Goal: Obtain resource: Download file/media

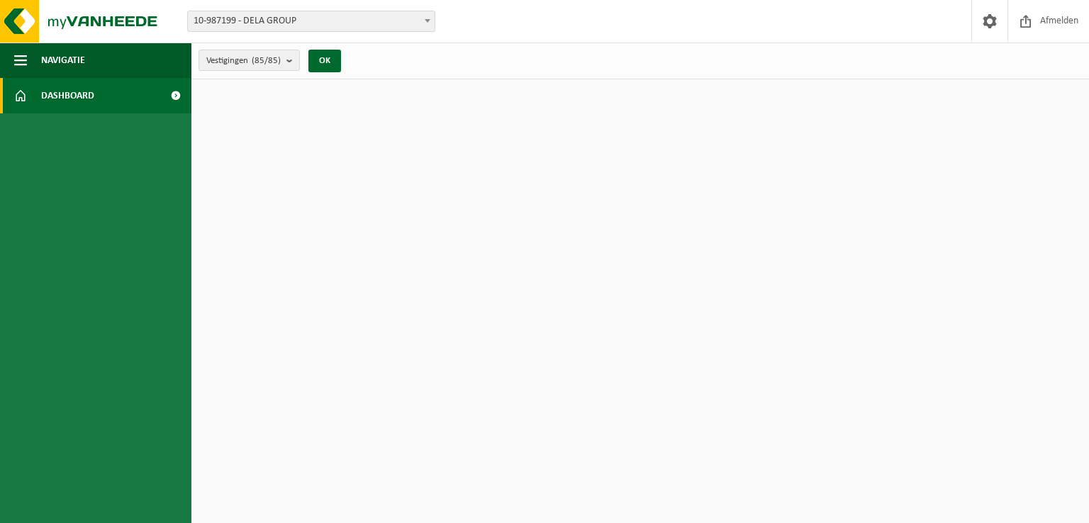
click at [439, 191] on html "Vestiging: 10-987199 - DELA GROUP 01-903979 - DELA FUNERALS ASSISTANCE 1 - [GEO…" at bounding box center [544, 261] width 1089 height 523
click at [147, 101] on link "Dashboard" at bounding box center [95, 95] width 191 height 35
click at [107, 63] on button "Navigatie" at bounding box center [95, 60] width 191 height 35
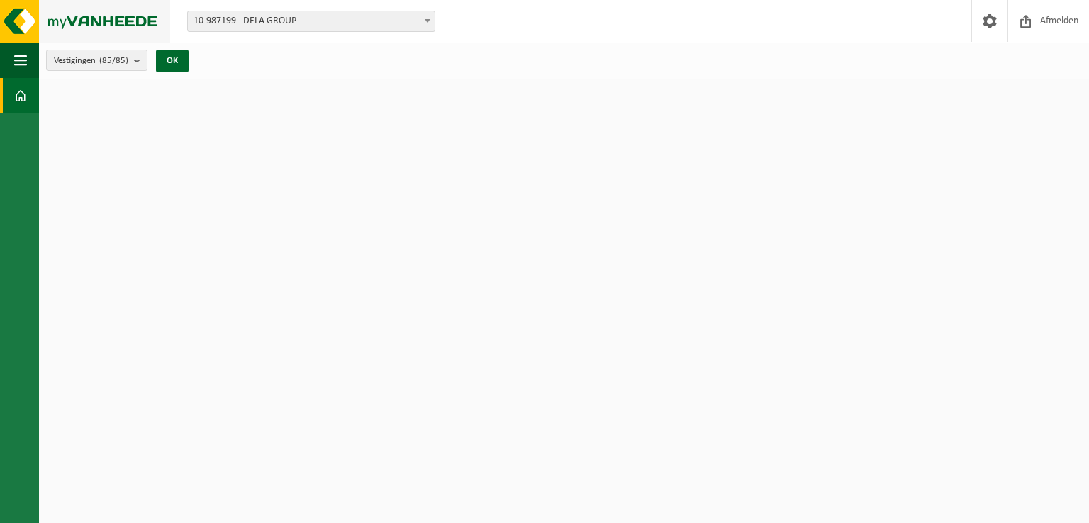
click at [40, 18] on img at bounding box center [85, 21] width 170 height 43
click at [184, 59] on button "OK" at bounding box center [172, 61] width 33 height 23
click at [451, 438] on html "Vestiging: 10-987199 - DELA GROUP 01-903979 - DELA FUNERALS ASSISTANCE 1 - ANTW…" at bounding box center [544, 261] width 1089 height 523
click at [1041, 25] on span "Afmelden" at bounding box center [1059, 21] width 45 height 42
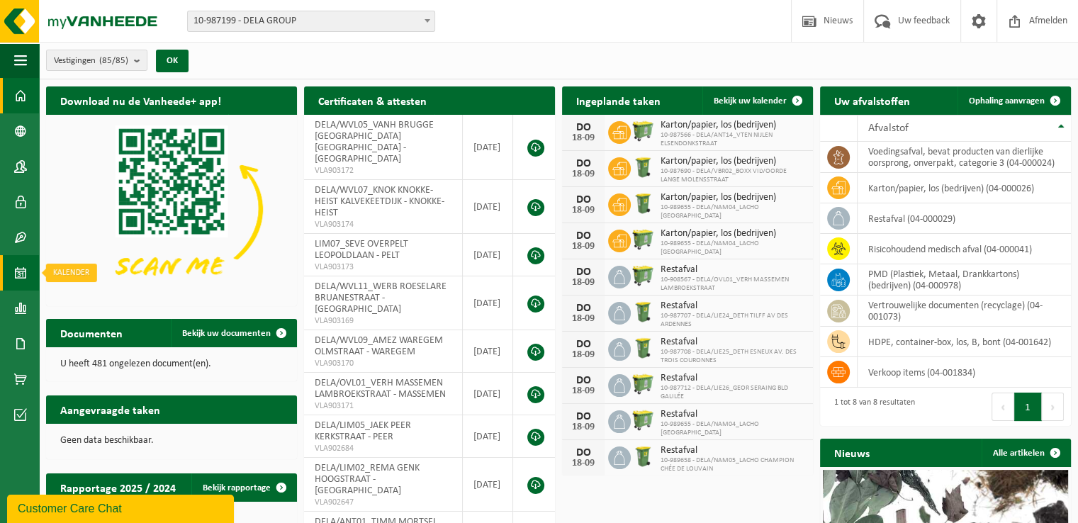
click at [13, 282] on link "Kalender" at bounding box center [19, 272] width 39 height 35
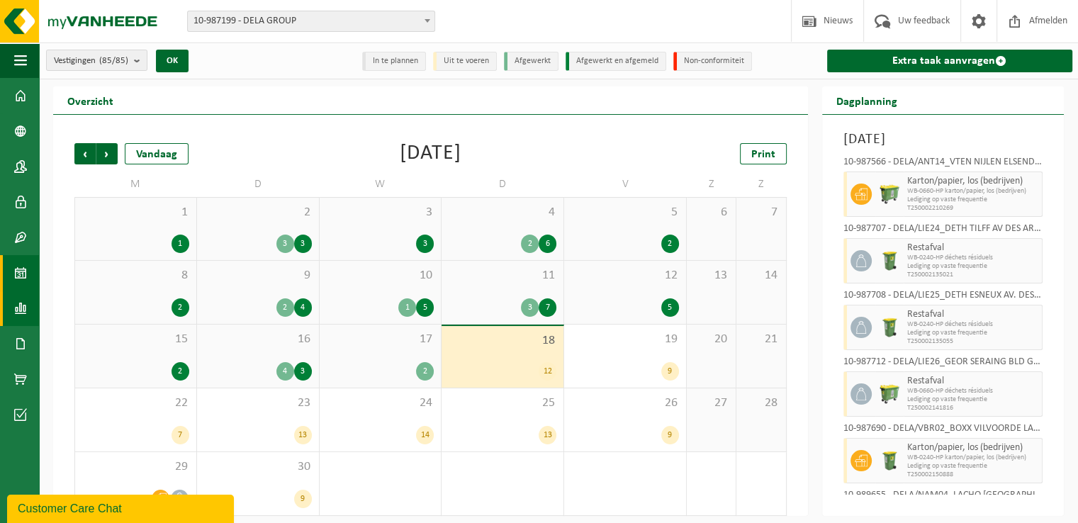
click at [17, 305] on span at bounding box center [20, 308] width 13 height 35
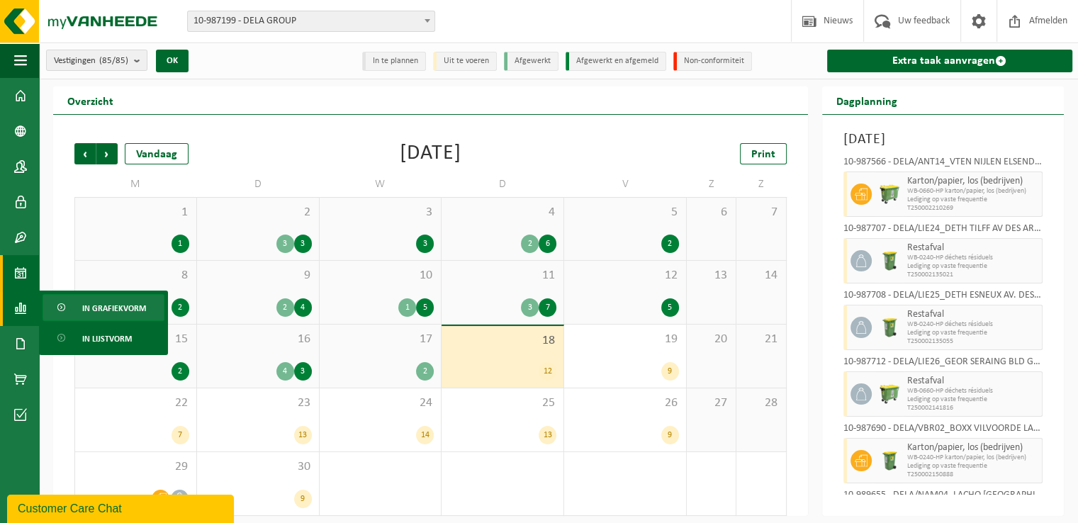
click at [123, 313] on span "In grafiekvorm" at bounding box center [114, 308] width 64 height 27
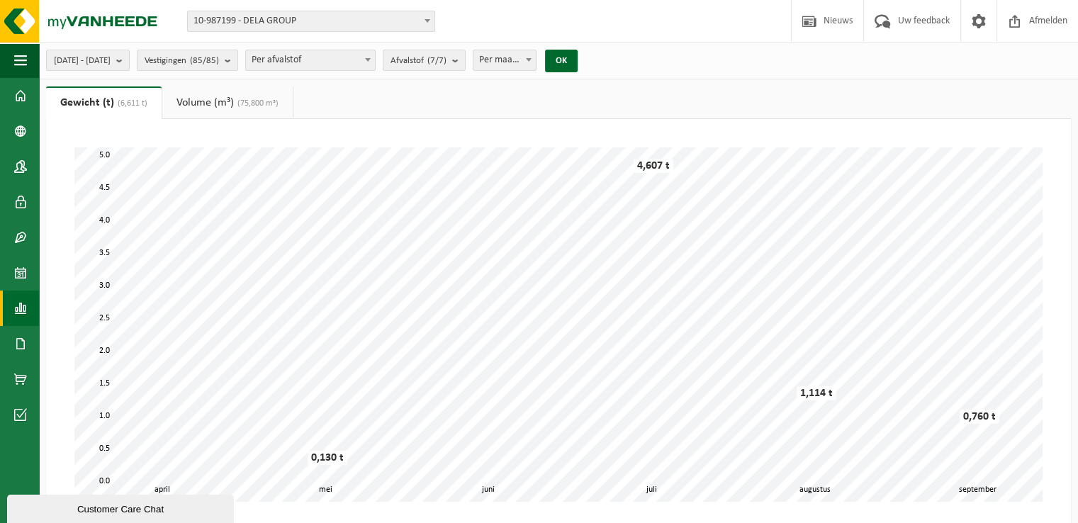
drag, startPoint x: 31, startPoint y: 308, endPoint x: 15, endPoint y: 298, distance: 19.1
click at [15, 298] on span at bounding box center [20, 308] width 13 height 35
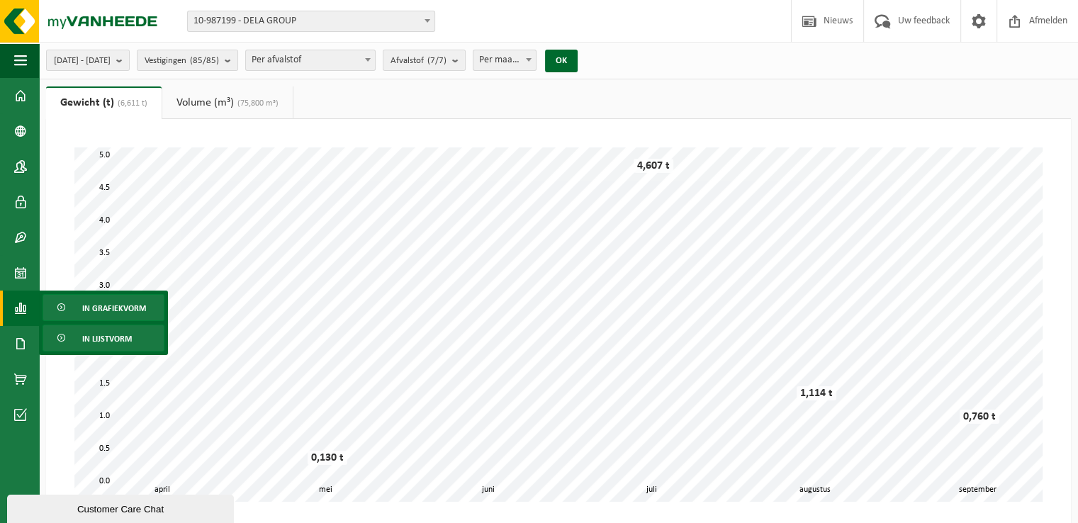
click at [71, 331] on link "In lijstvorm" at bounding box center [104, 338] width 122 height 27
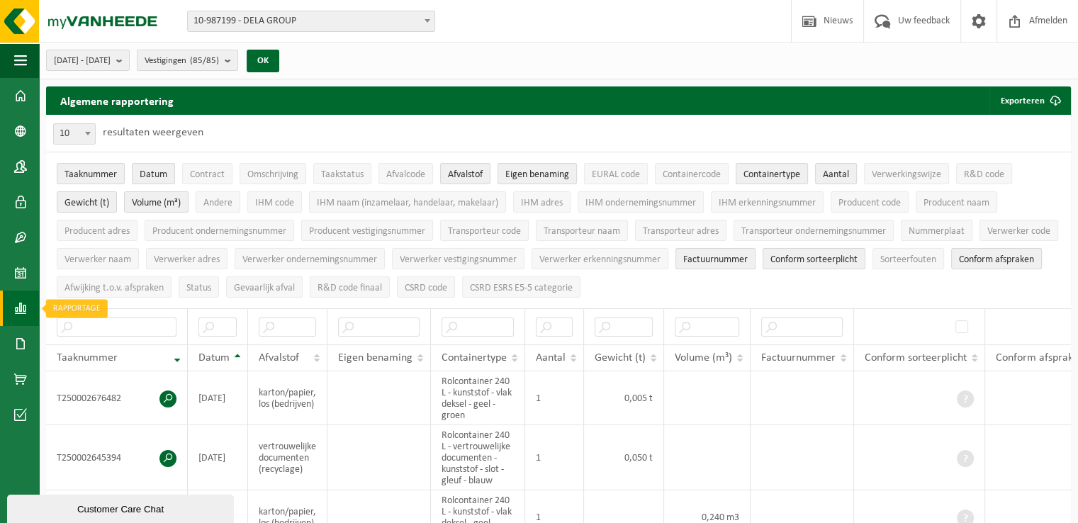
click at [20, 308] on span at bounding box center [20, 308] width 13 height 35
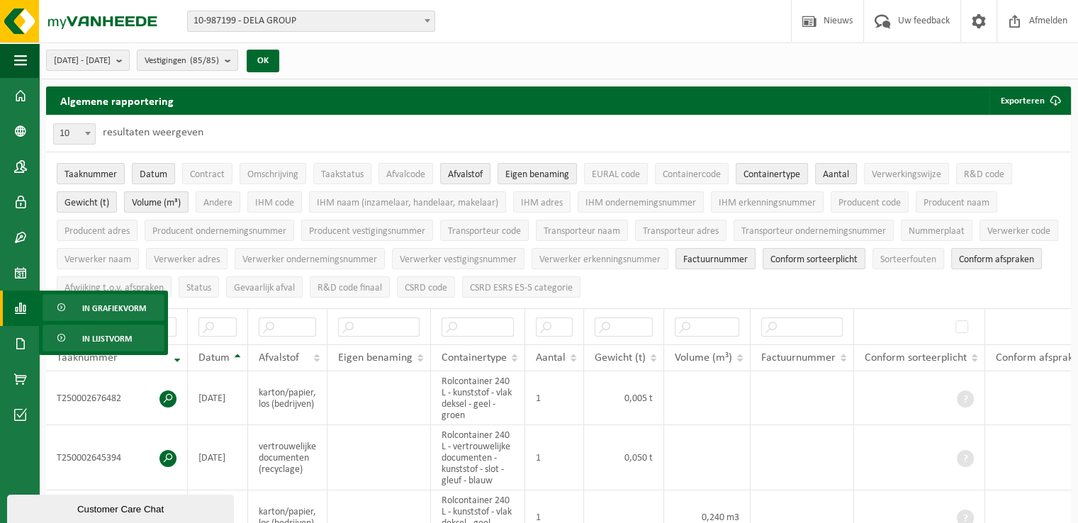
click at [89, 307] on span "In grafiekvorm" at bounding box center [114, 308] width 64 height 27
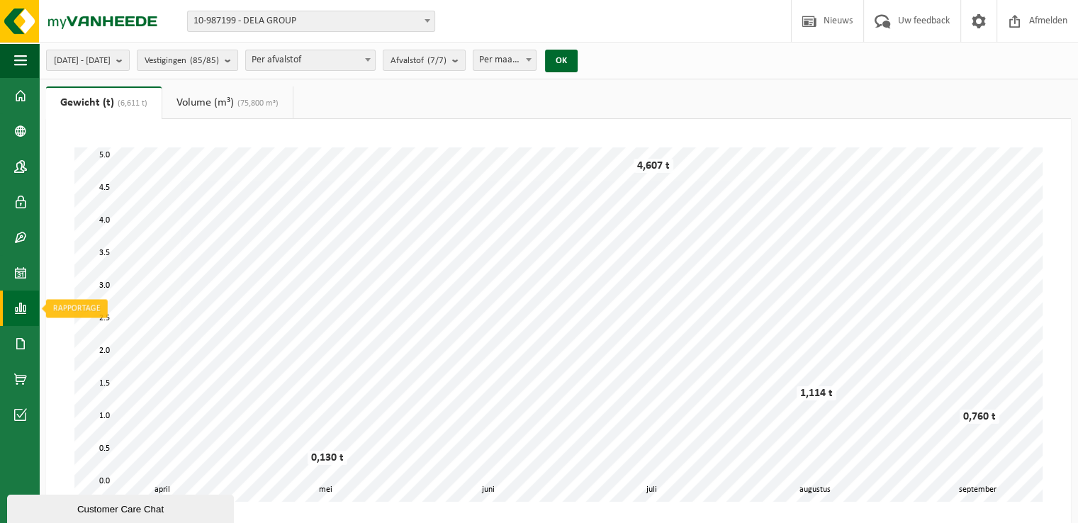
click at [20, 299] on span at bounding box center [20, 308] width 13 height 35
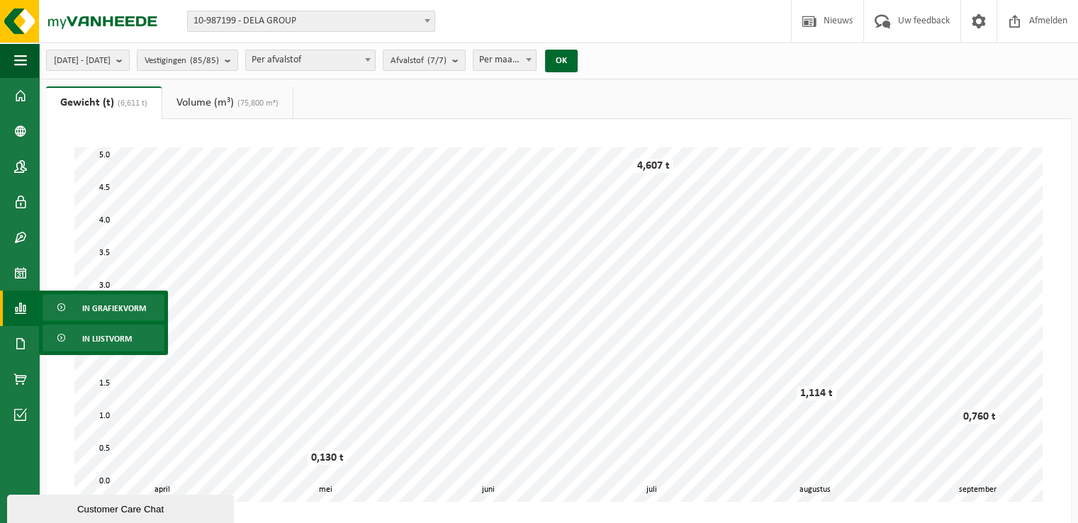
click at [91, 344] on span "In lijstvorm" at bounding box center [107, 338] width 50 height 27
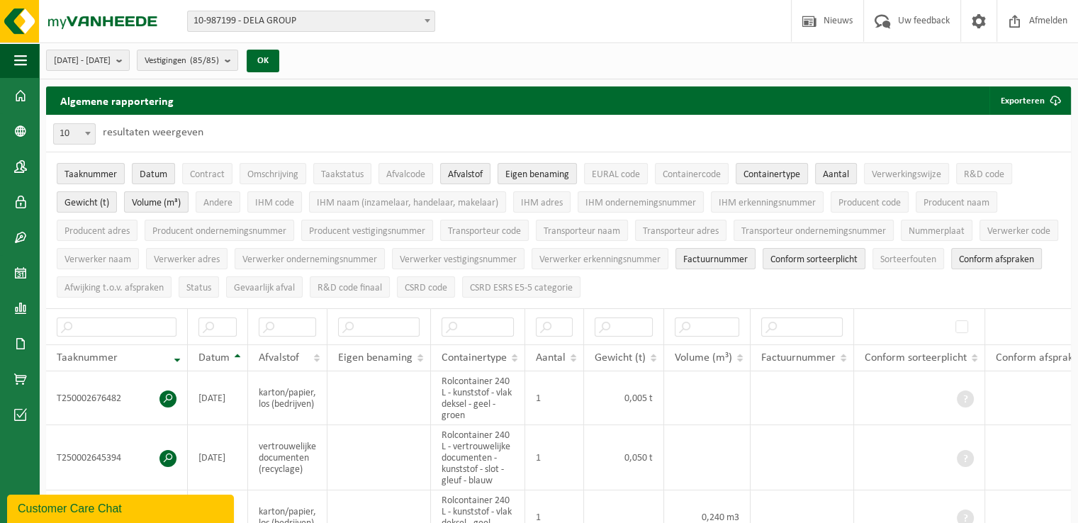
click at [89, 138] on span at bounding box center [88, 133] width 14 height 18
select select "100"
click at [1047, 98] on span "submit" at bounding box center [1056, 100] width 28 height 28
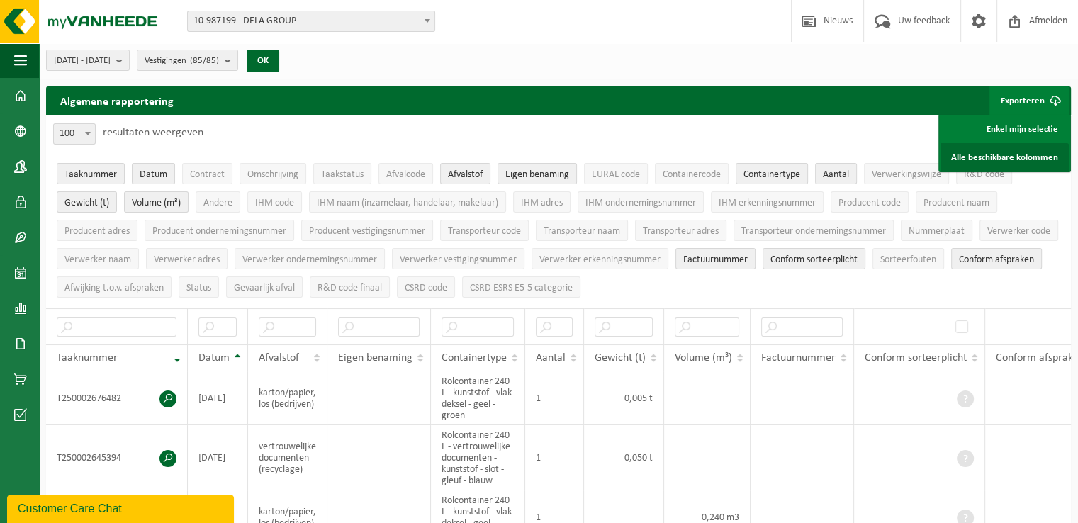
click at [1020, 160] on link "Alle beschikbare kolommen" at bounding box center [1005, 157] width 128 height 28
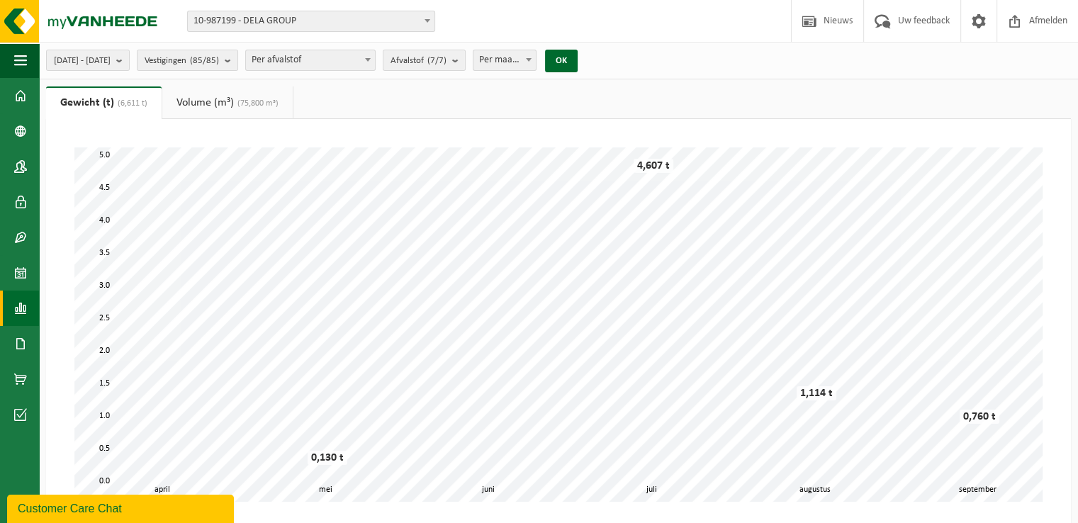
click at [651, 66] on div "[DATE] - [DATE] Huidige maand Vorige maand Laatste 6 maanden Huidig jaar Vorig …" at bounding box center [558, 61] width 1039 height 37
click at [27, 311] on link "Rapportage" at bounding box center [19, 308] width 39 height 35
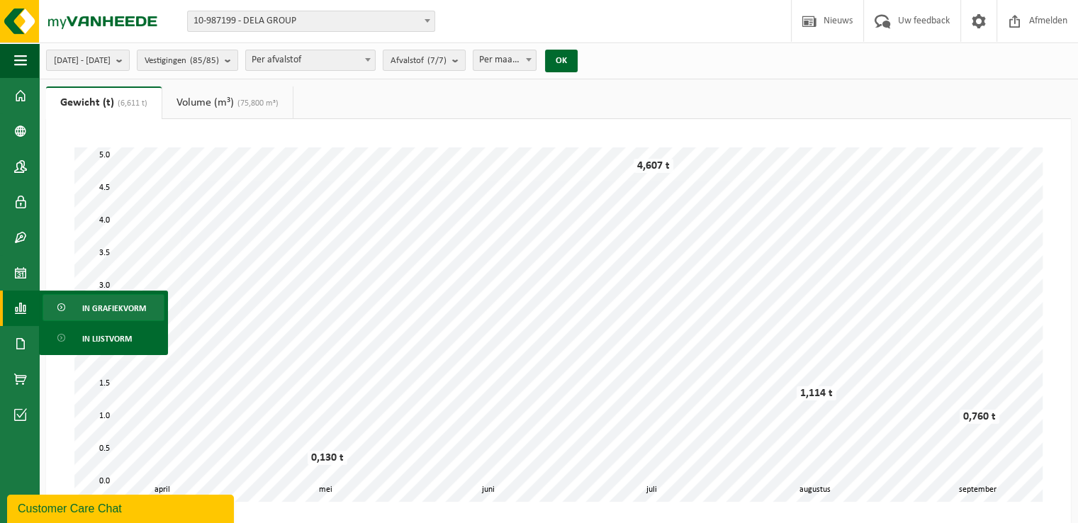
click at [140, 137] on div "Even geduld. Door de grote hoeveelheid gegevens duurt het laden even. mei juni …" at bounding box center [558, 324] width 997 height 383
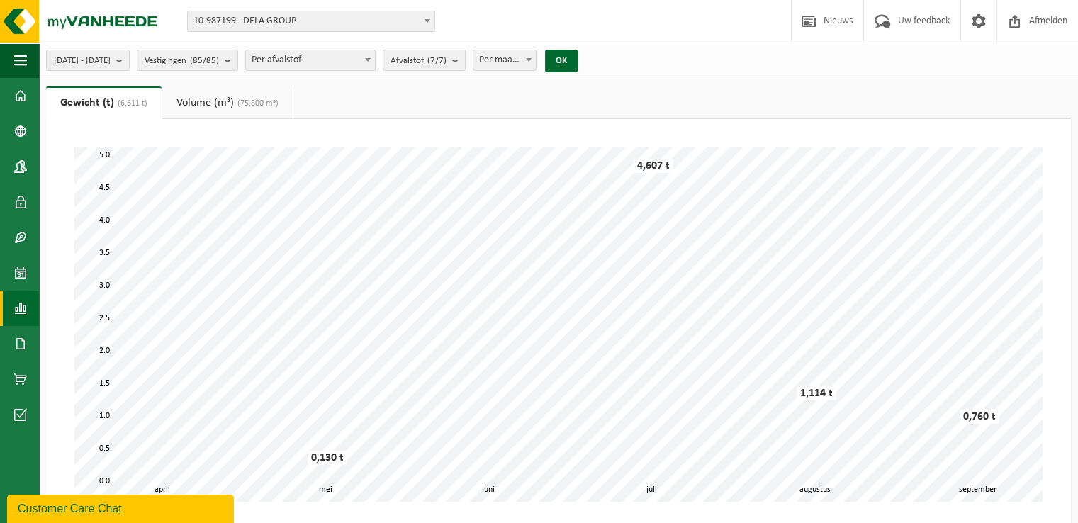
click at [211, 101] on link "Volume (m³) (75,800 m³)" at bounding box center [227, 102] width 130 height 33
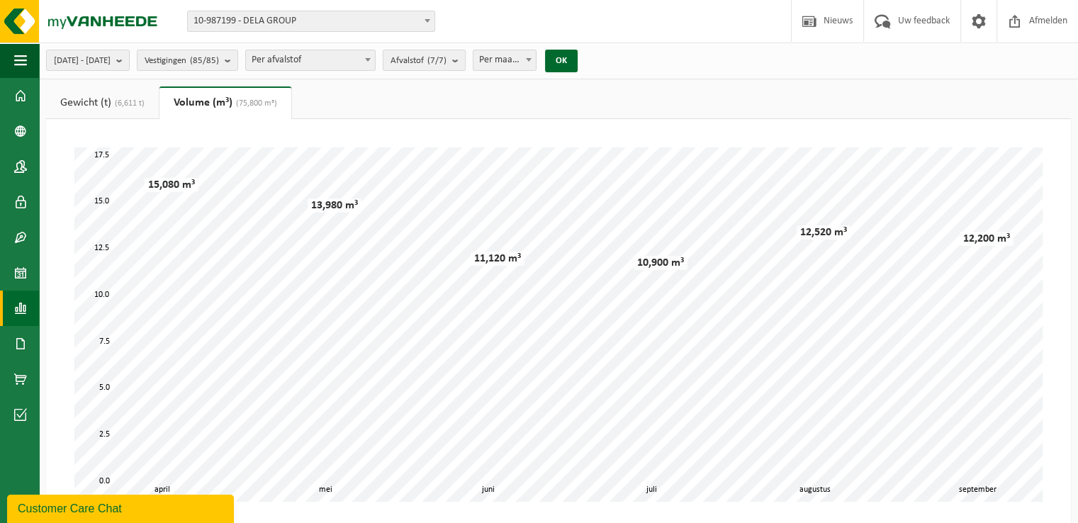
click at [104, 103] on link "Gewicht (t) (6,611 t)" at bounding box center [102, 102] width 113 height 33
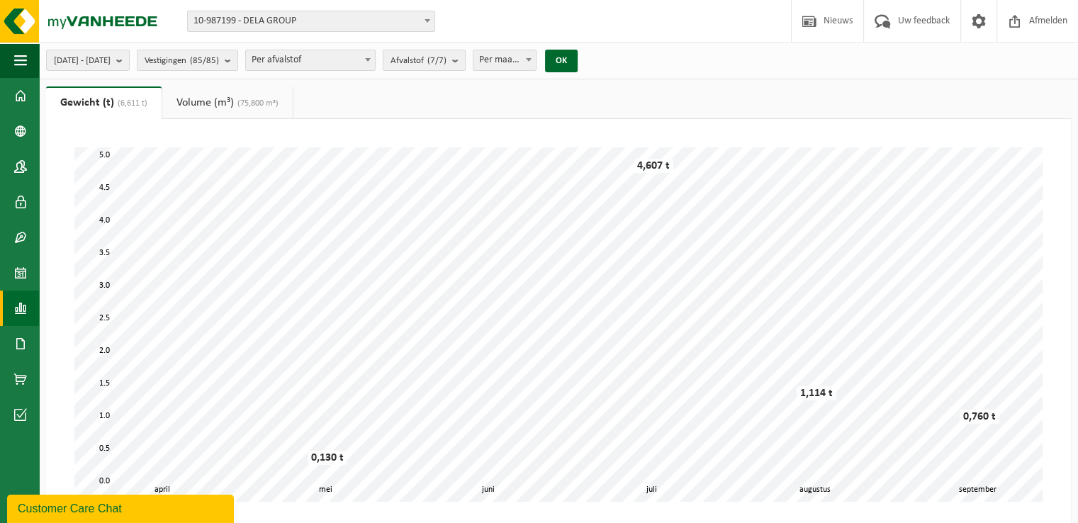
click at [252, 101] on span "(75,800 m³)" at bounding box center [256, 103] width 45 height 9
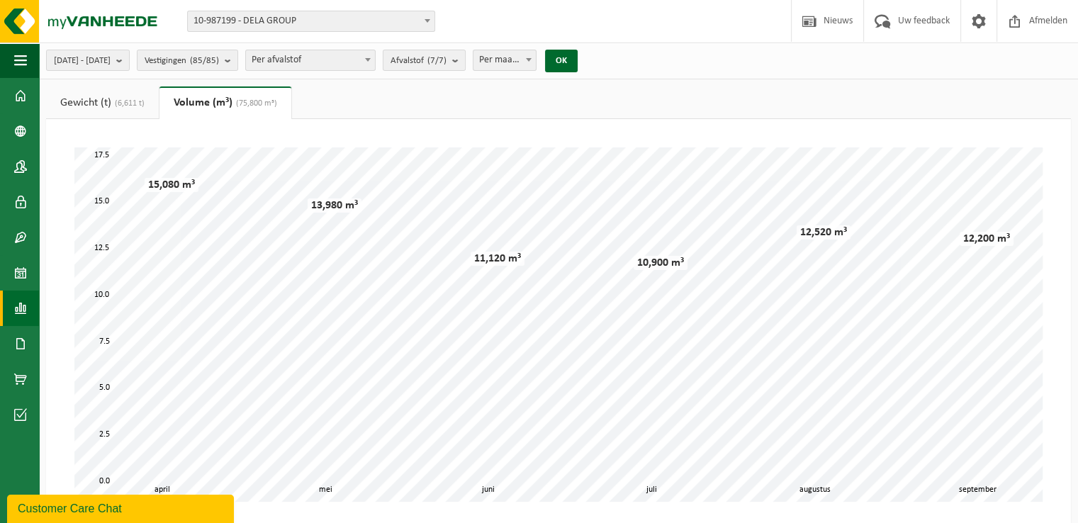
click at [120, 110] on link "Gewicht (t) (6,611 t)" at bounding box center [102, 102] width 113 height 33
